Goal: Information Seeking & Learning: Learn about a topic

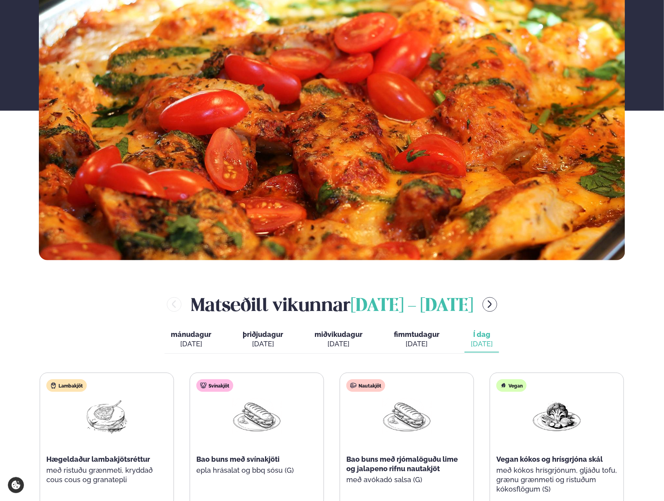
scroll to position [314, 0]
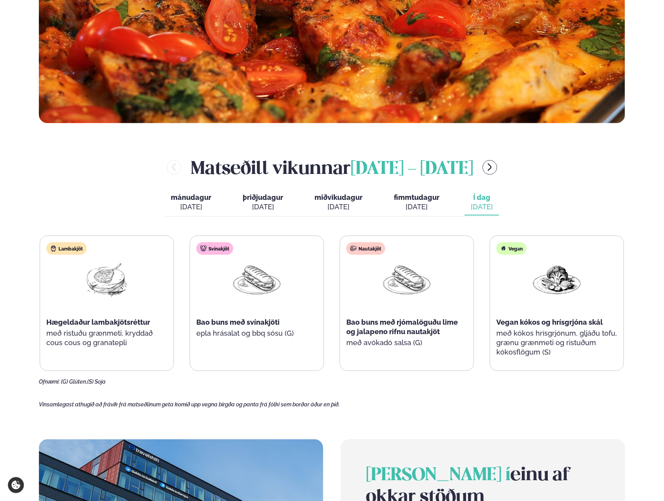
click at [495, 167] on icon "menu-btn-right" at bounding box center [489, 167] width 9 height 9
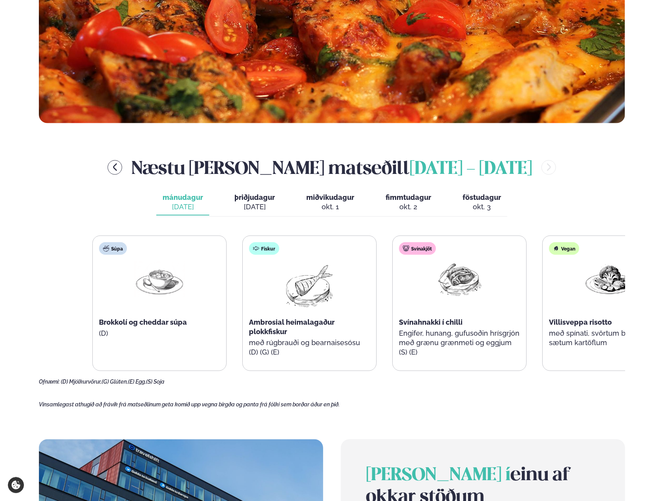
click at [181, 306] on div "Súpa Brokkolí og cheddar súpa (D)" at bounding box center [160, 299] width 134 height 126
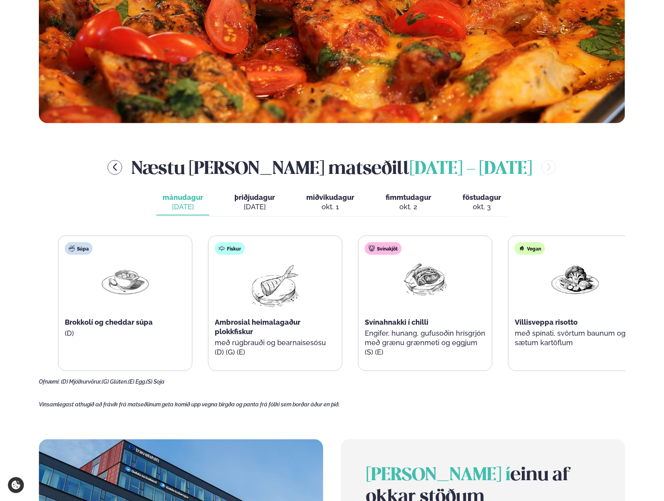
click at [247, 323] on span "Ambrosial heimalagaður plokkfiskur" at bounding box center [258, 327] width 86 height 18
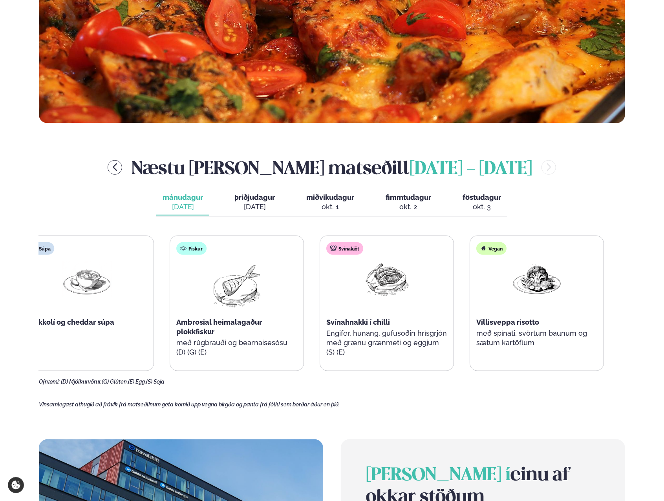
click at [202, 318] on div "Ambrosial heimalagaður plokkfiskur" at bounding box center [237, 327] width 121 height 19
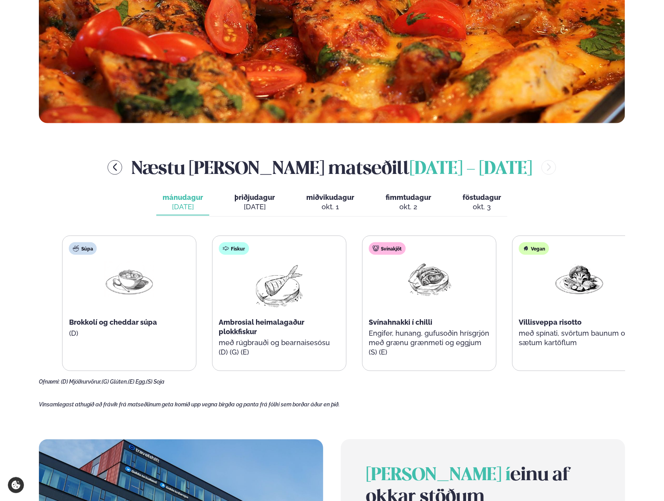
click at [396, 321] on span "Svínahnakki í chilli" at bounding box center [401, 322] width 64 height 8
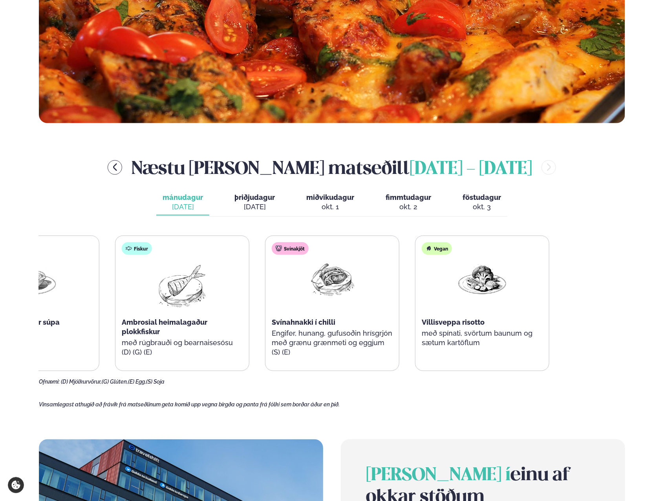
click at [295, 338] on div "Súpa Brokkolí og cheddar súpa (D) Fiskur Ambrosial heimalagaður plokkfiskur með…" at bounding box center [257, 304] width 584 height 136
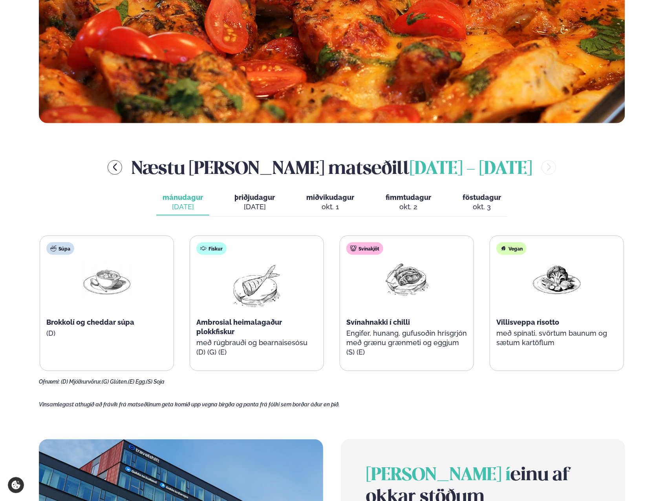
click at [225, 193] on div "mánudagur mán. [DATE] þriðjudagur þri. [DATE] miðvikudagur mið. [DATE] fimmtuda…" at bounding box center [331, 203] width 351 height 27
click at [251, 195] on span "þriðjudagur" at bounding box center [255, 197] width 40 height 8
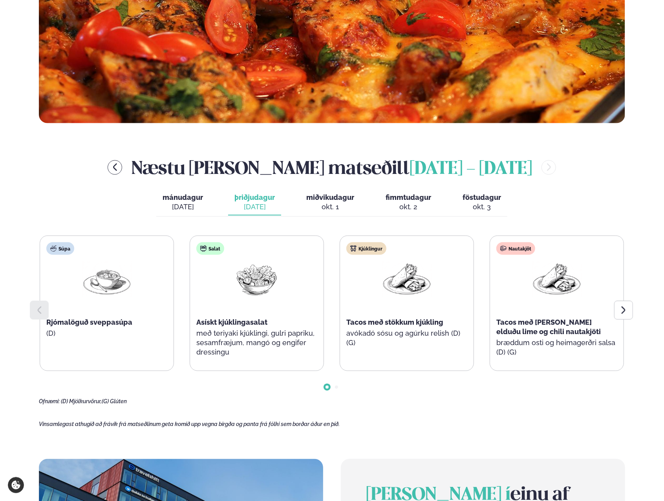
click at [622, 312] on icon at bounding box center [623, 310] width 9 height 9
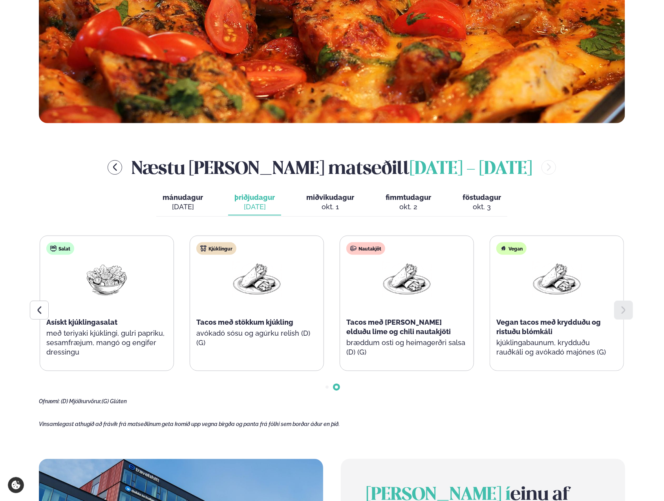
click at [622, 312] on icon at bounding box center [623, 310] width 9 height 9
click at [330, 207] on div "okt. 1" at bounding box center [330, 206] width 48 height 9
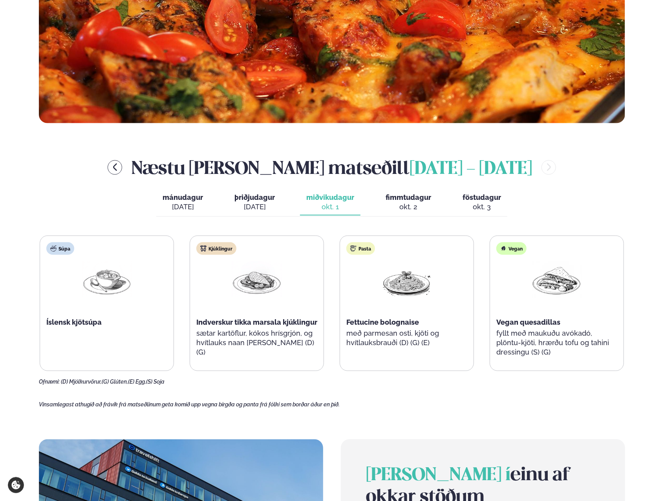
click at [409, 205] on div "okt. 2" at bounding box center [409, 206] width 46 height 9
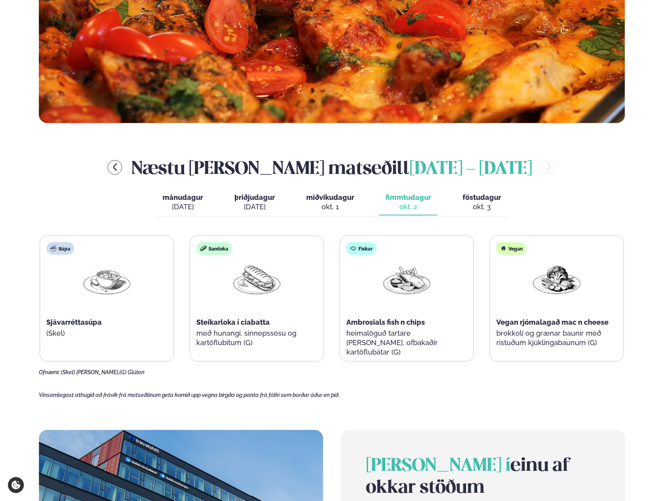
click at [489, 198] on span "föstudagur" at bounding box center [482, 197] width 38 height 8
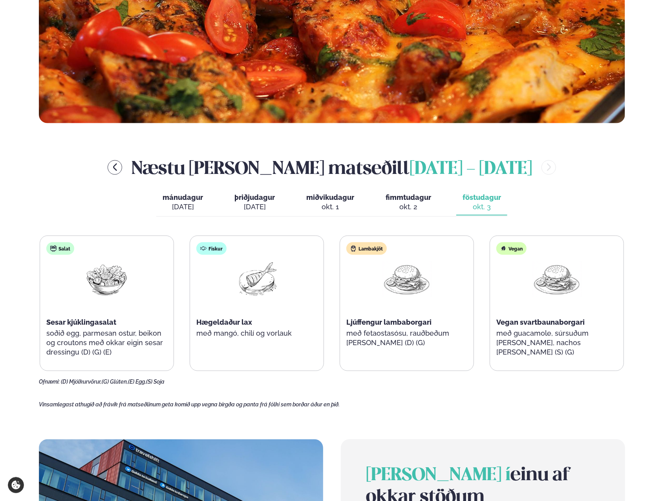
click at [386, 204] on div "okt. 2" at bounding box center [409, 206] width 46 height 9
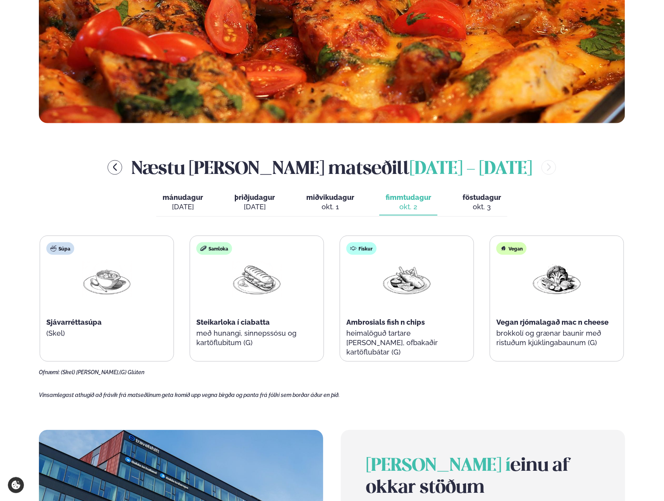
click at [259, 206] on div "[DATE]" at bounding box center [255, 206] width 40 height 9
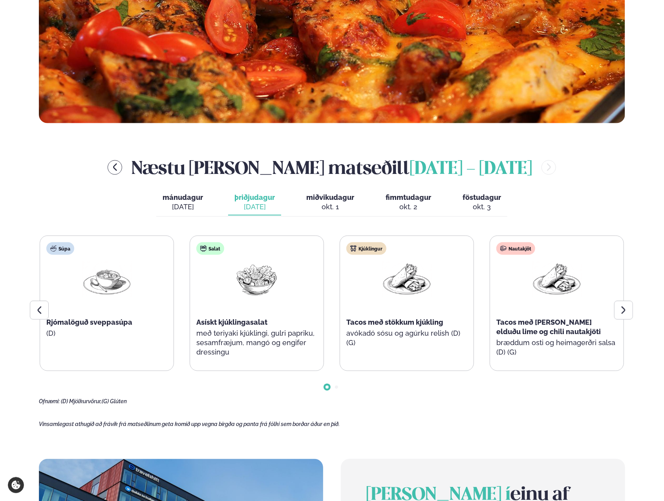
click at [311, 194] on span "miðvikudagur" at bounding box center [330, 197] width 48 height 8
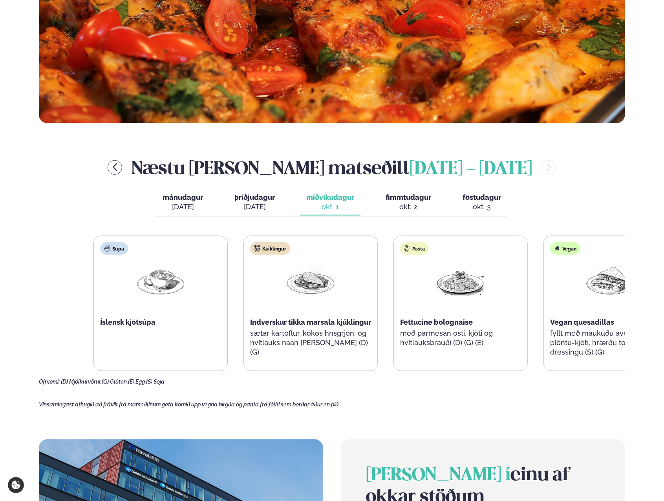
click at [337, 326] on div "Indverskur tikka marsala kjúklingur" at bounding box center [310, 322] width 121 height 9
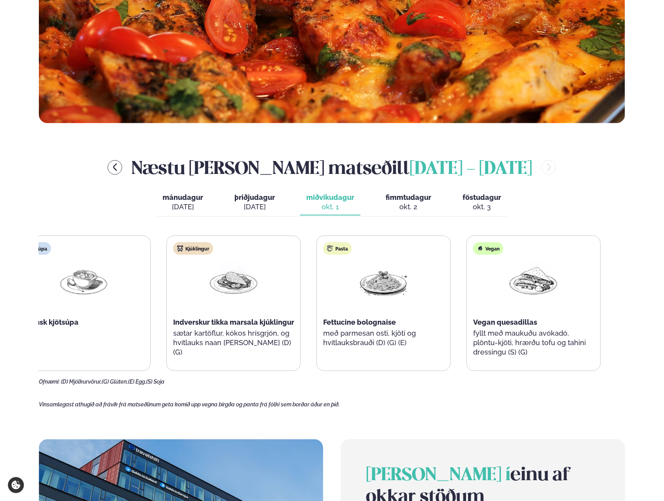
click at [241, 337] on p "sætar kartöflur, kókos hrísgrjón, og hvítlauks naan [PERSON_NAME] (D) (G)" at bounding box center [233, 343] width 121 height 28
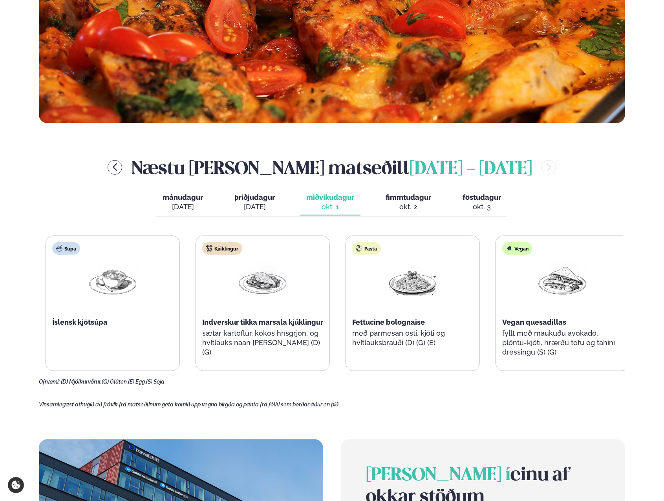
click at [217, 319] on span "Indverskur tikka marsala kjúklingur" at bounding box center [262, 322] width 121 height 8
